Goal: Check status: Check status

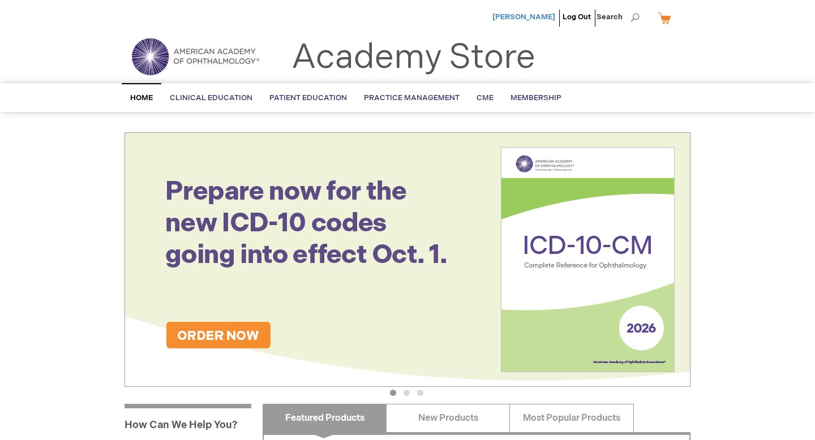
click at [538, 16] on span "[PERSON_NAME]" at bounding box center [524, 16] width 63 height 9
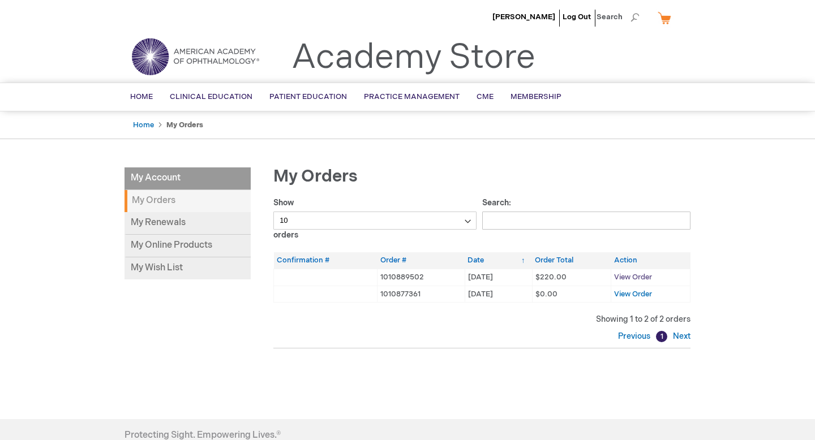
click at [633, 281] on span "View Order" at bounding box center [633, 277] width 38 height 9
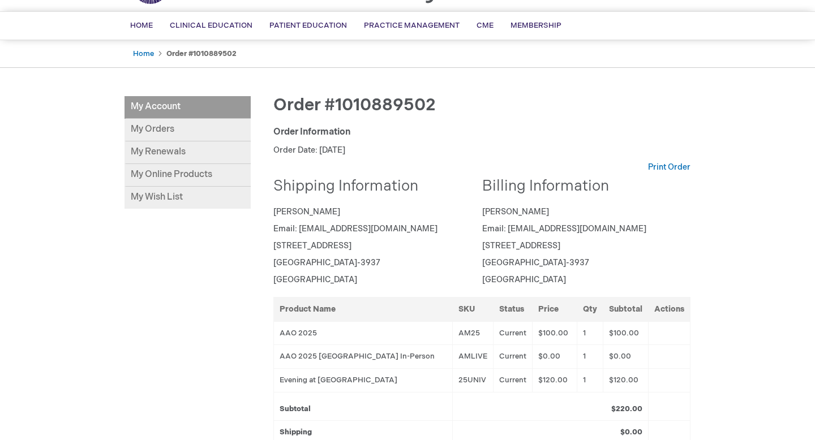
scroll to position [72, 0]
click at [386, 392] on td "Evening at [GEOGRAPHIC_DATA]" at bounding box center [363, 380] width 179 height 24
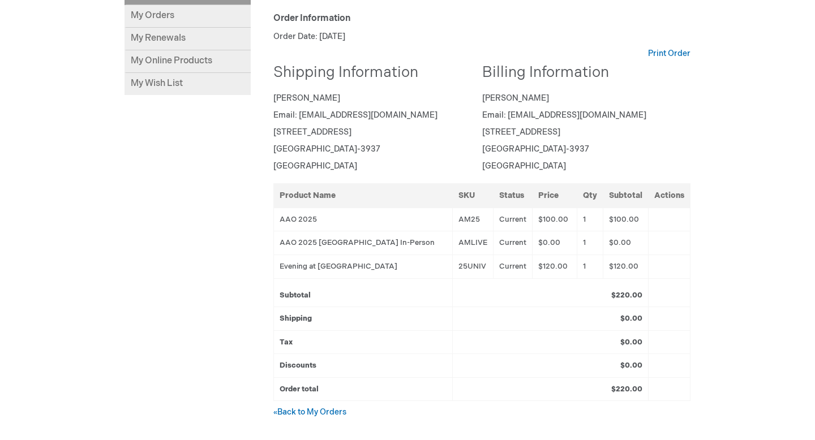
scroll to position [185, 0]
